Goal: Task Accomplishment & Management: Manage account settings

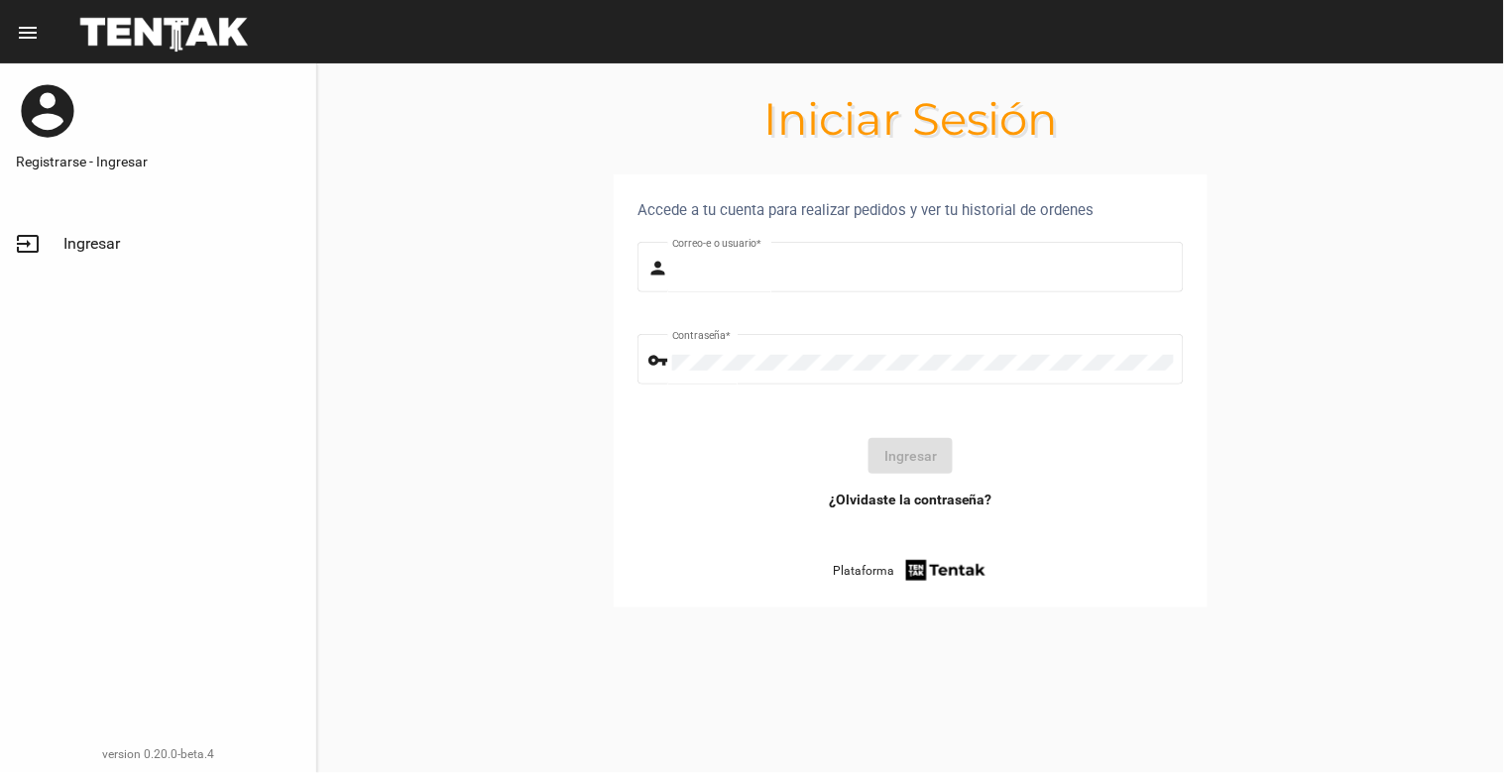
type input "[EMAIL_ADDRESS][DOMAIN_NAME]"
click at [60, 243] on link "input Ingresar" at bounding box center [158, 244] width 316 height 48
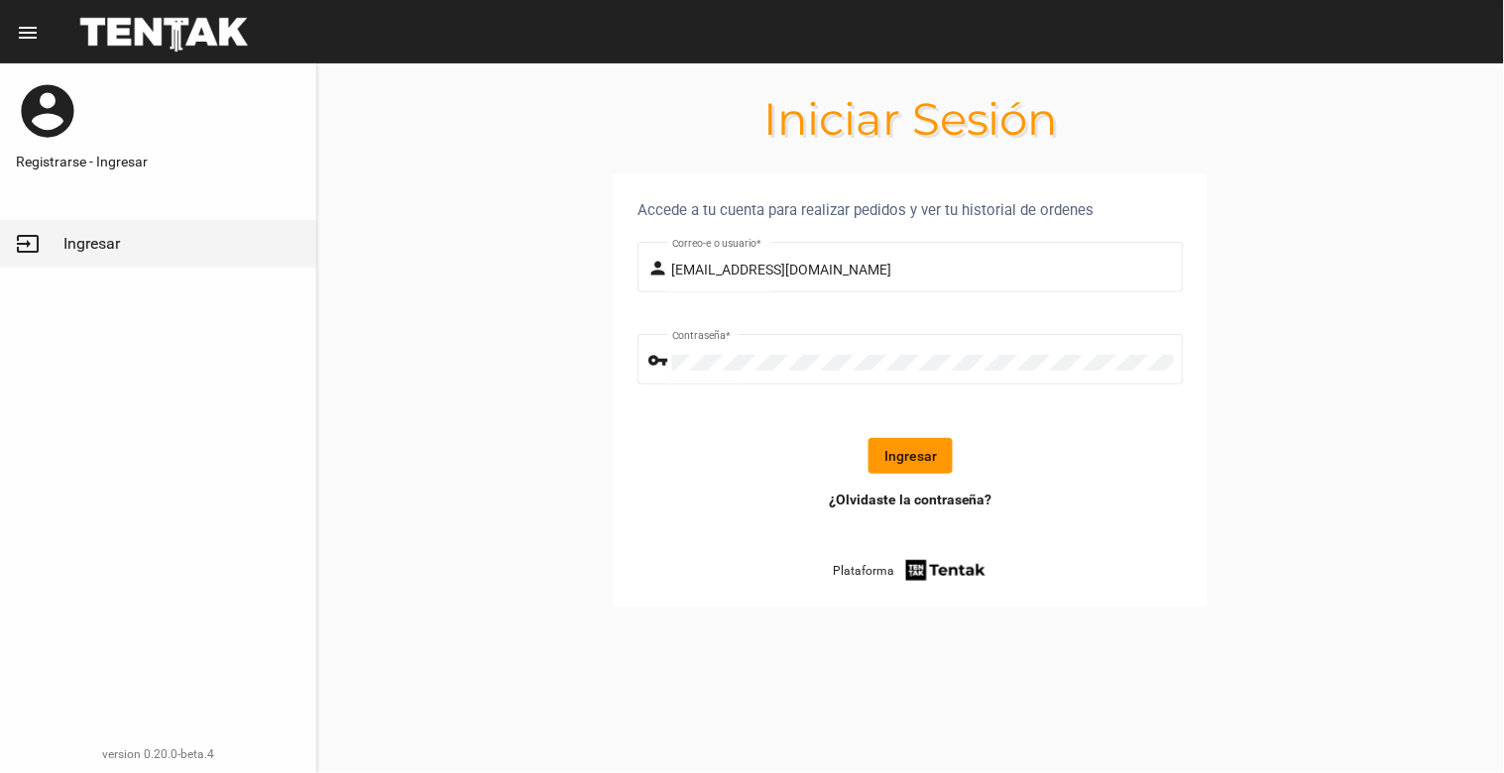
drag, startPoint x: 885, startPoint y: 472, endPoint x: 905, endPoint y: 472, distance: 19.8
click at [905, 472] on button "Ingresar" at bounding box center [910, 456] width 84 height 36
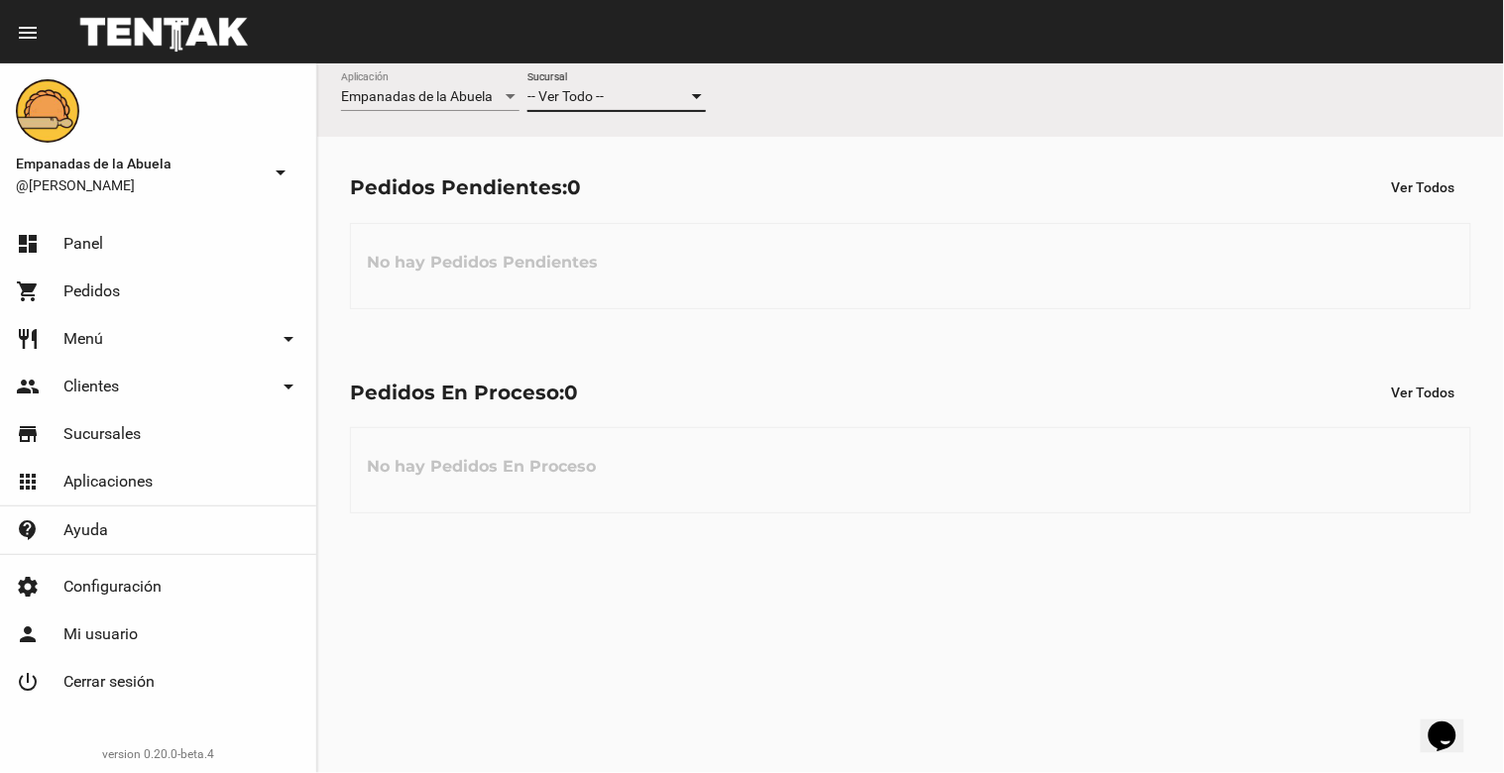
click at [609, 104] on div "-- Ver Todo --" at bounding box center [607, 97] width 161 height 16
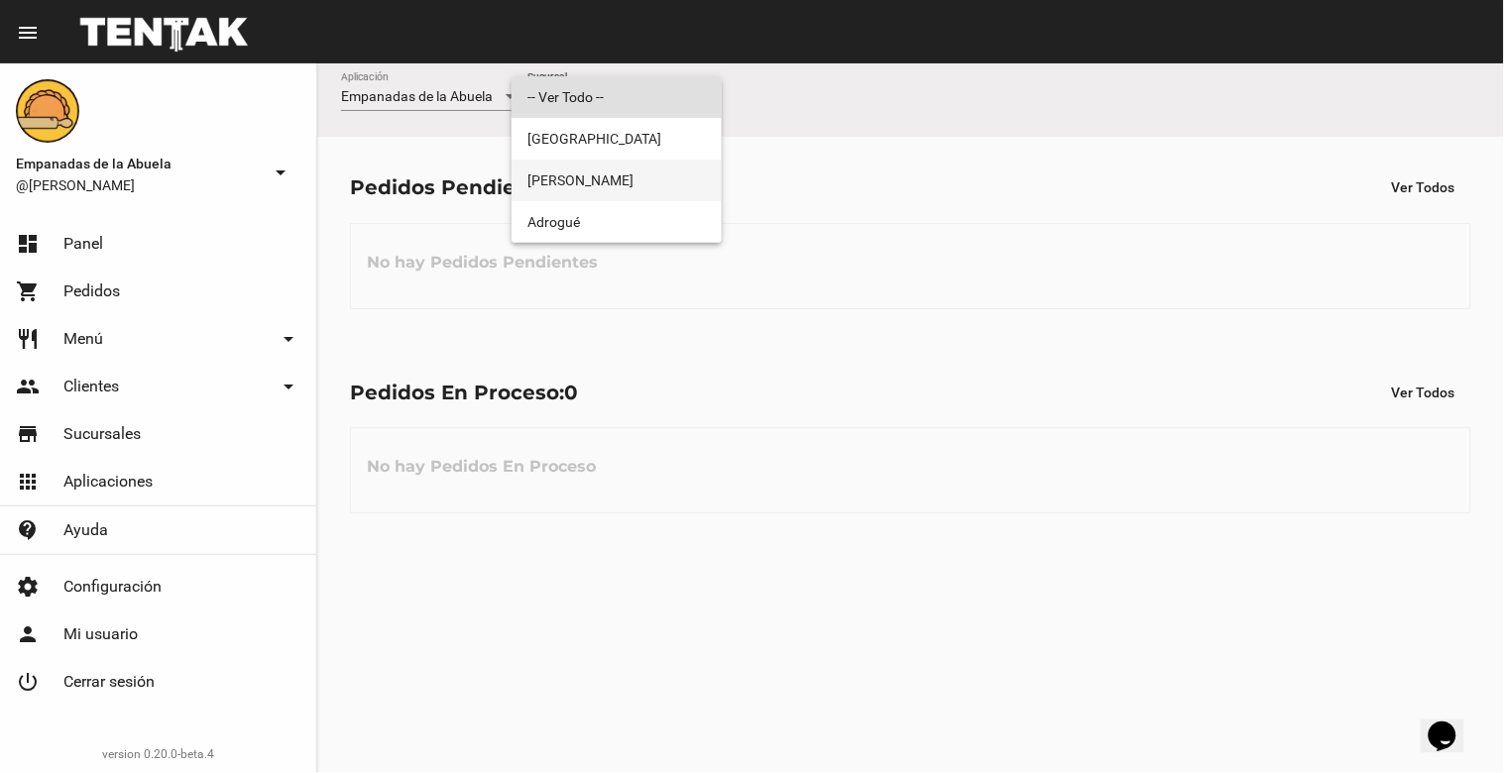
click at [627, 172] on span "[PERSON_NAME]" at bounding box center [616, 181] width 178 height 42
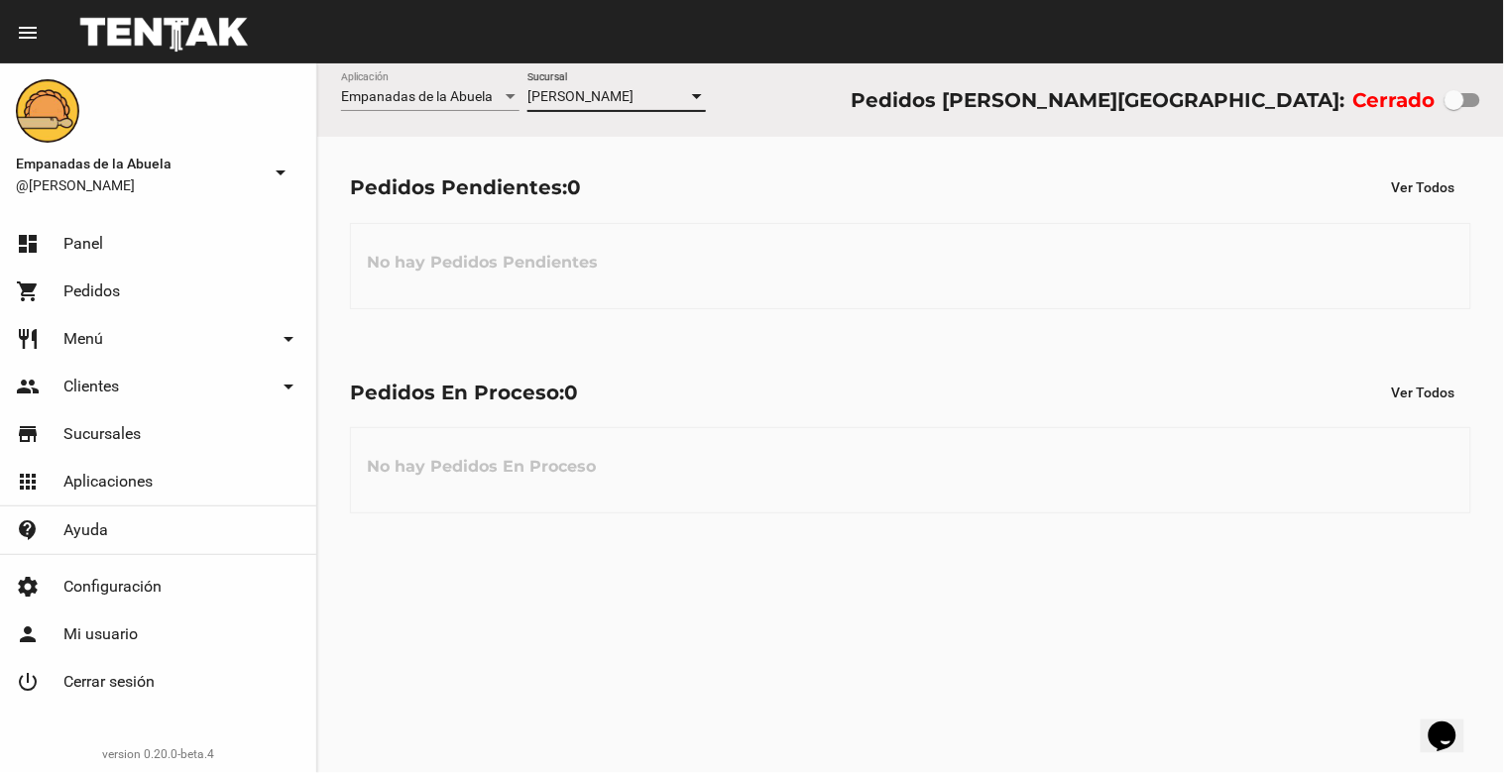
click at [1463, 106] on div at bounding box center [1454, 100] width 20 height 20
click at [1454, 107] on input "checkbox" at bounding box center [1453, 107] width 1 height 1
checkbox input "true"
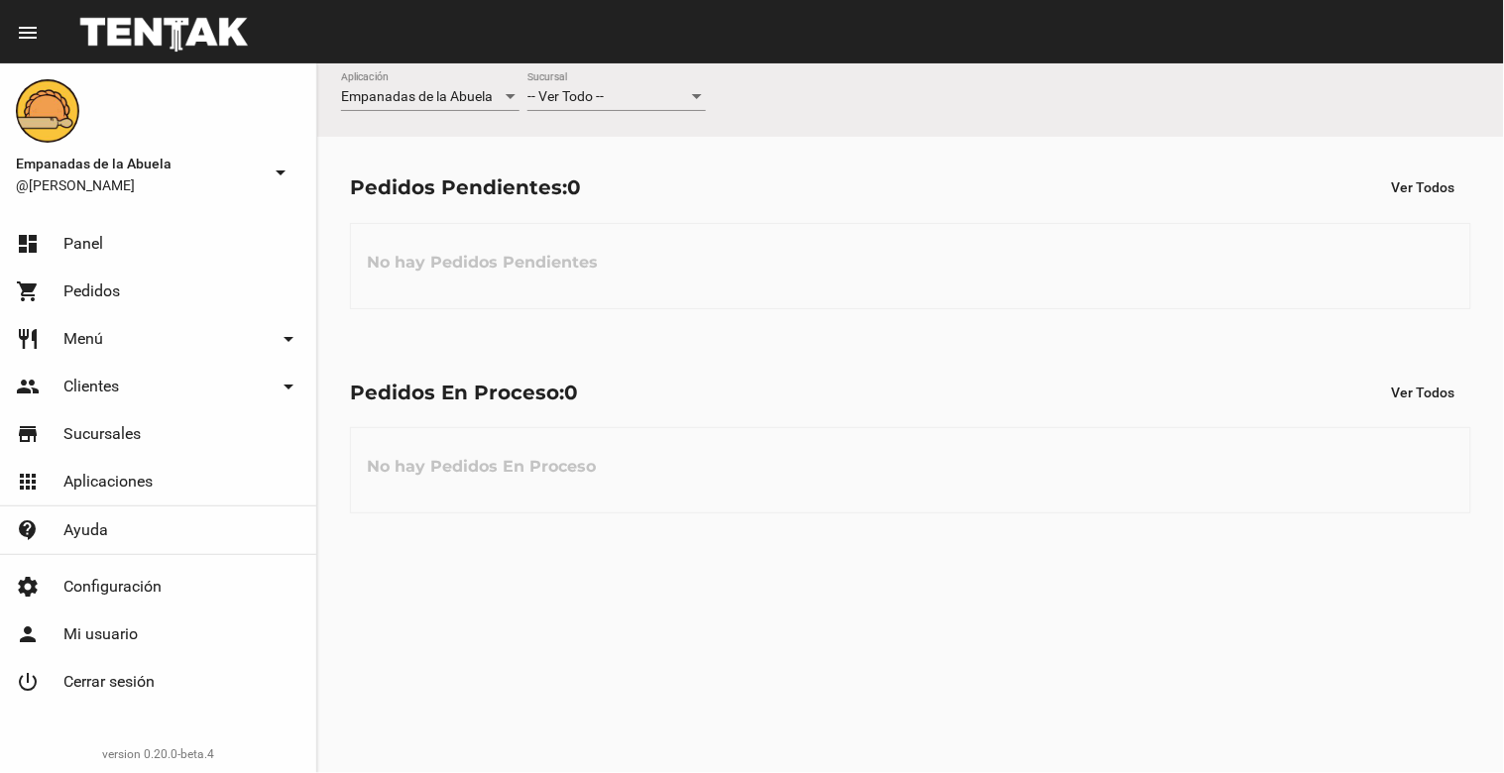
click at [621, 95] on div "-- Ver Todo --" at bounding box center [607, 97] width 161 height 16
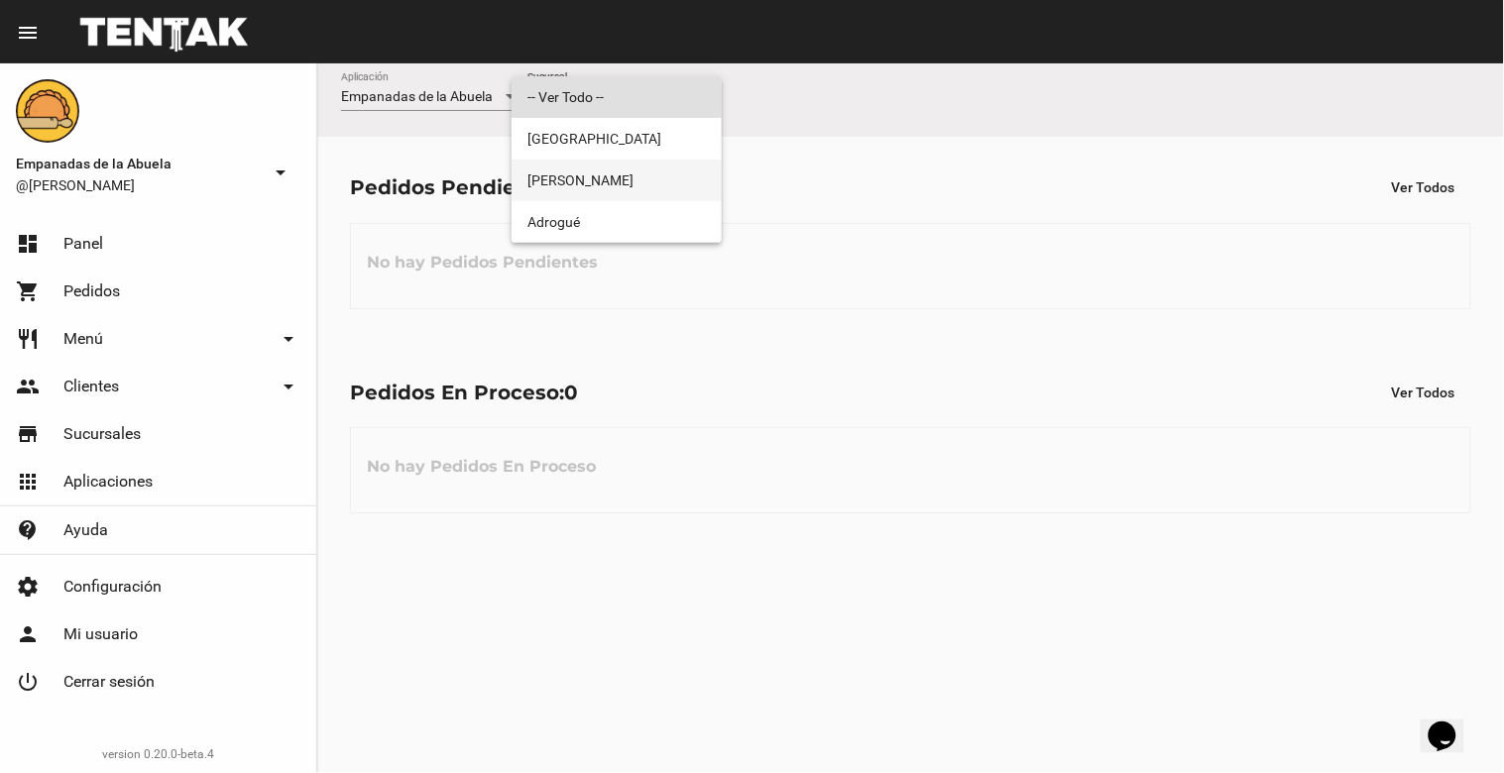
click at [607, 169] on span "[PERSON_NAME]" at bounding box center [616, 181] width 178 height 42
